Goal: Transaction & Acquisition: Purchase product/service

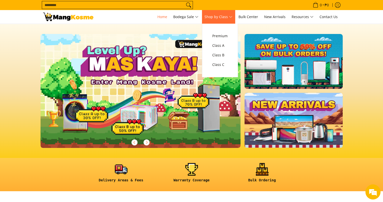
click at [228, 16] on span "Shop by Class" at bounding box center [218, 17] width 28 height 6
click at [225, 36] on span "Premium" at bounding box center [219, 36] width 15 height 6
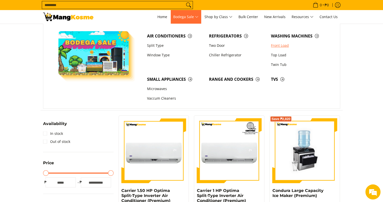
click at [274, 46] on link "Front Load" at bounding box center [299, 46] width 62 height 10
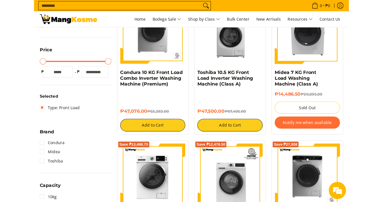
scroll to position [119, 0]
